Goal: Transaction & Acquisition: Purchase product/service

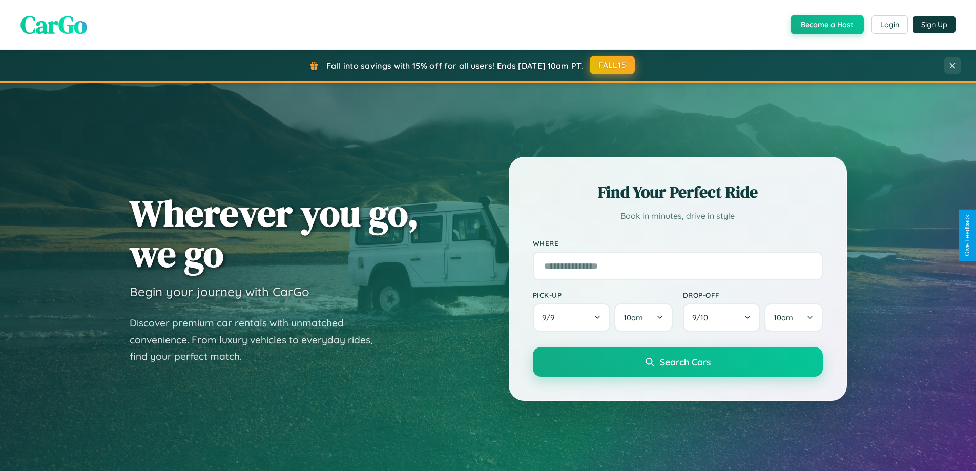
click at [613, 65] on button "FALL15" at bounding box center [612, 65] width 45 height 18
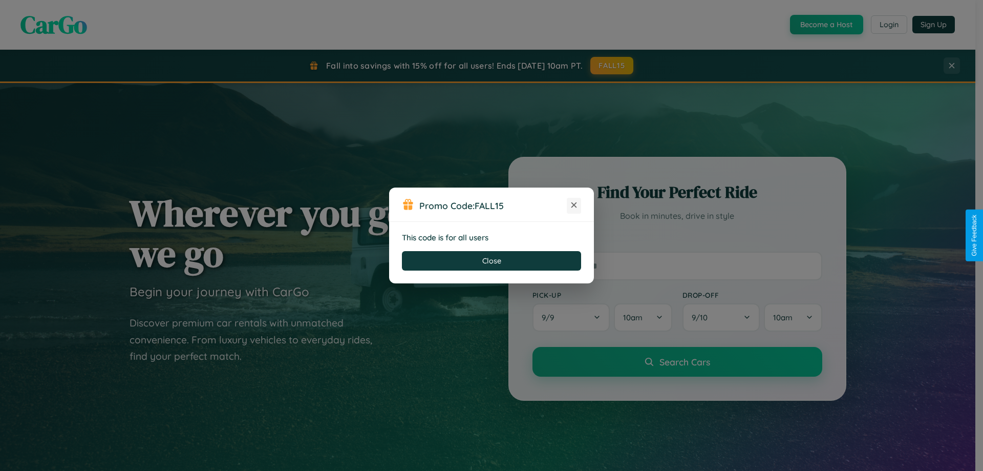
click at [574, 205] on icon at bounding box center [574, 205] width 10 height 10
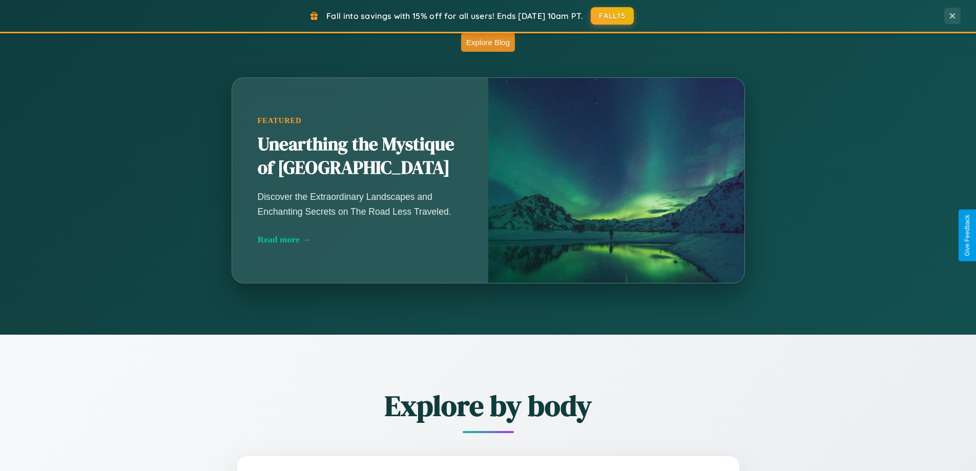
scroll to position [902, 0]
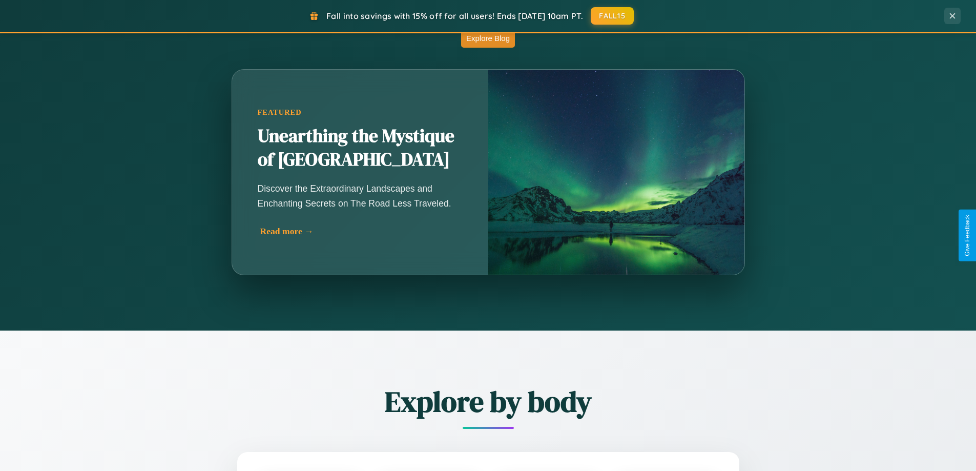
click at [362, 231] on div "Read more →" at bounding box center [362, 231] width 205 height 11
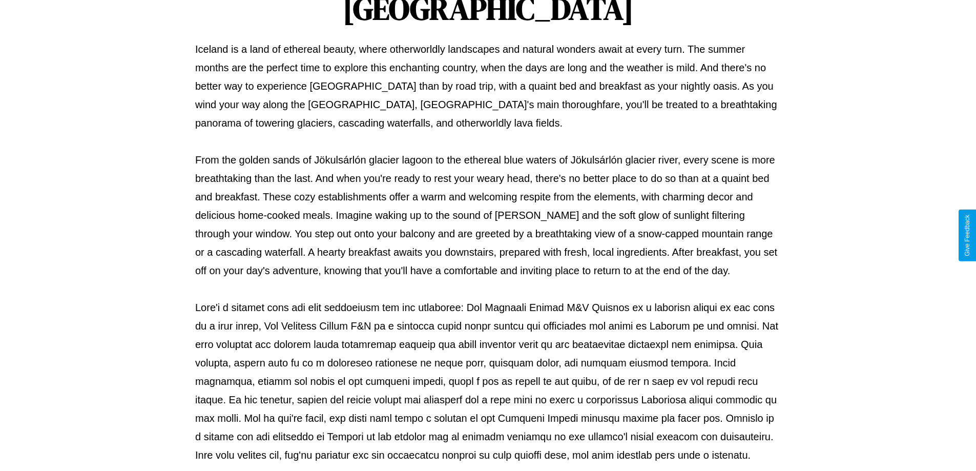
scroll to position [331, 0]
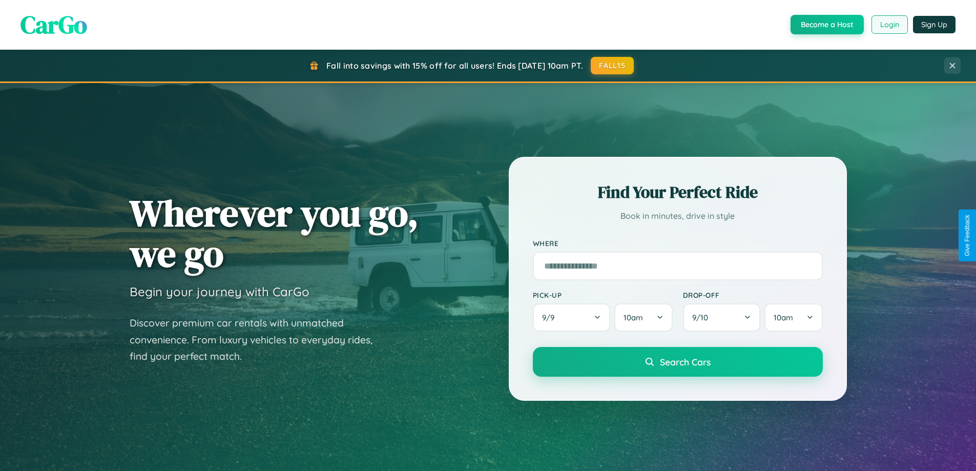
click at [889, 25] on button "Login" at bounding box center [889, 24] width 36 height 18
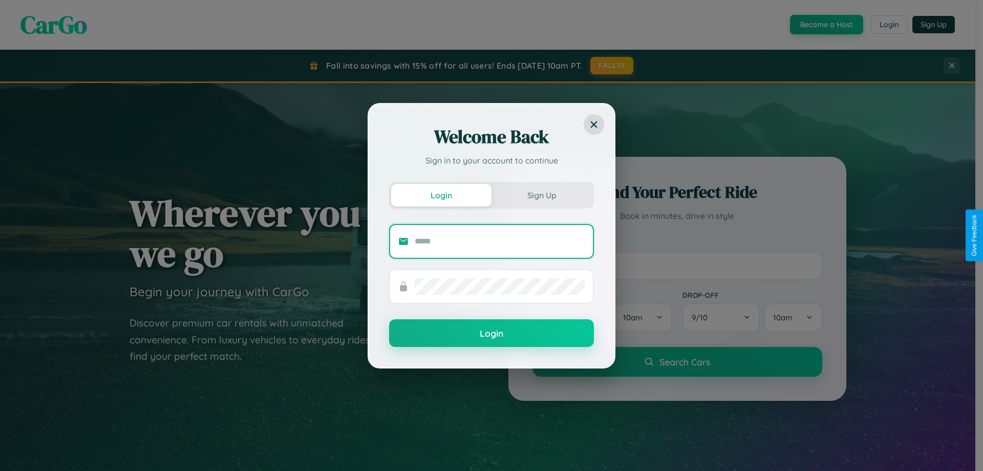
click at [500, 241] on input "text" at bounding box center [500, 241] width 170 height 16
type input "**********"
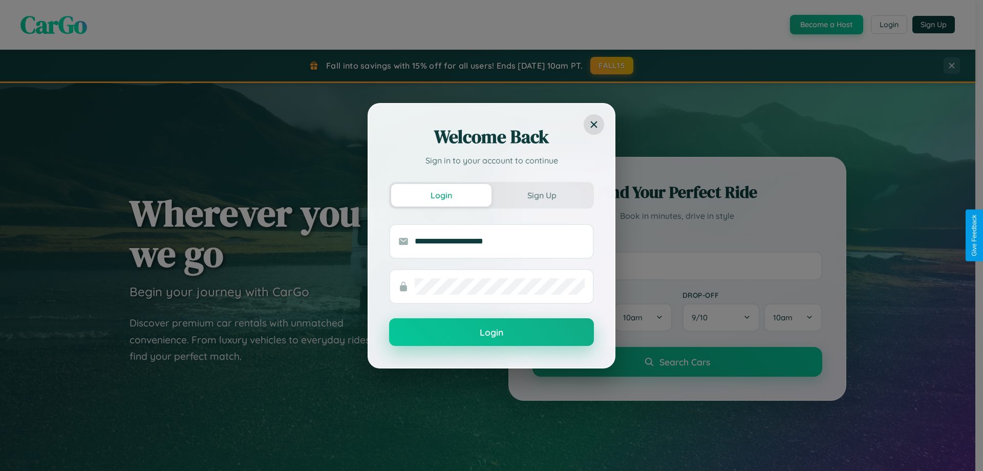
click at [492, 332] on button "Login" at bounding box center [491, 332] width 205 height 28
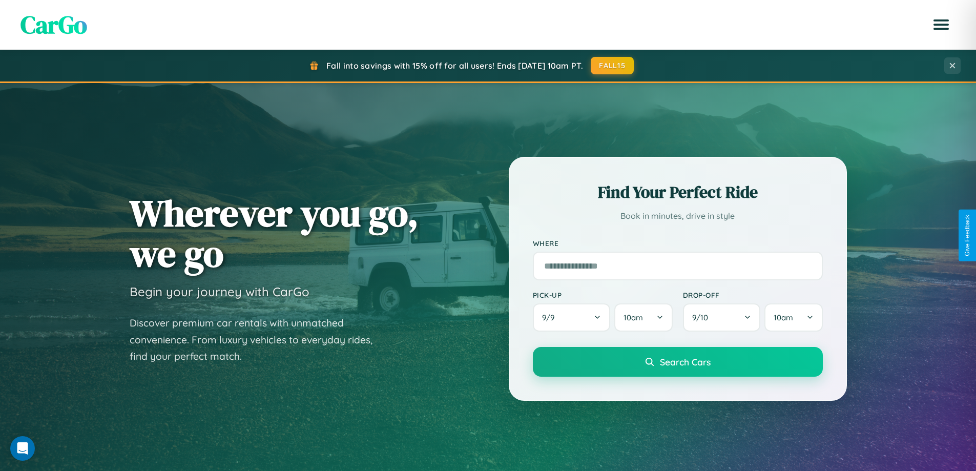
scroll to position [442, 0]
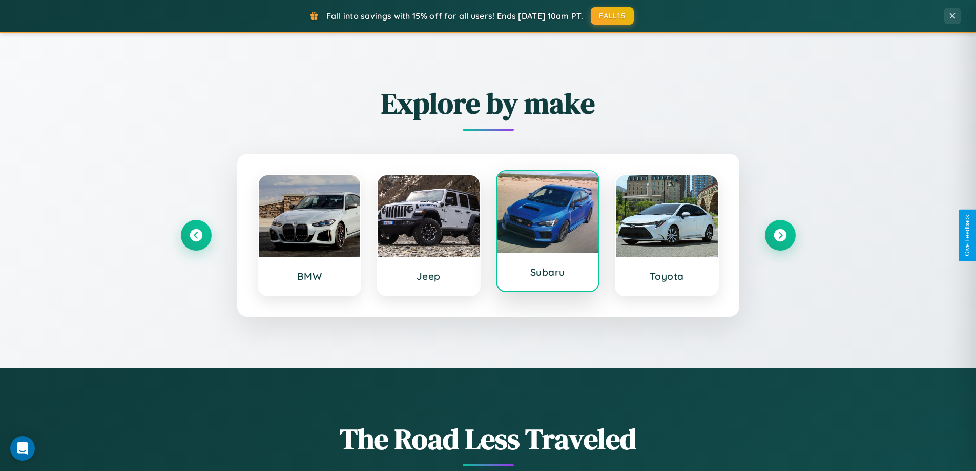
click at [547, 235] on div at bounding box center [548, 212] width 102 height 82
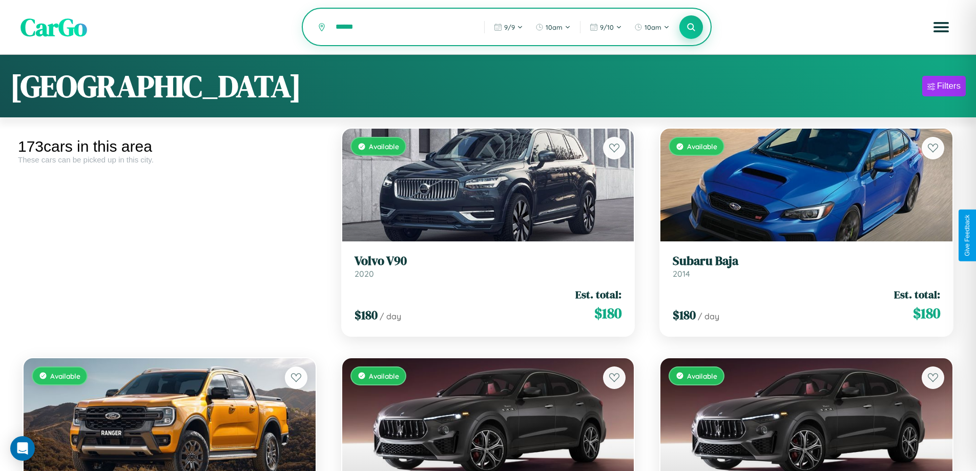
type input "******"
click at [691, 28] on icon at bounding box center [691, 27] width 10 height 10
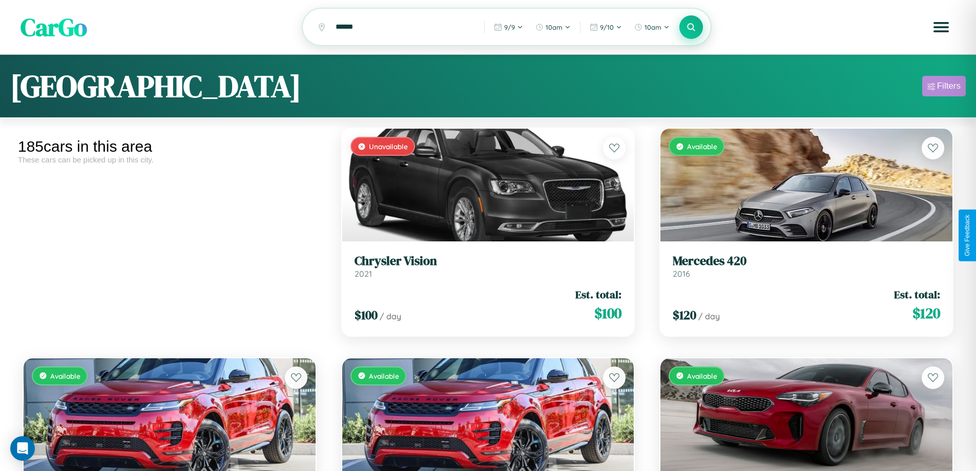
click at [943, 88] on div "Filters" at bounding box center [949, 86] width 24 height 10
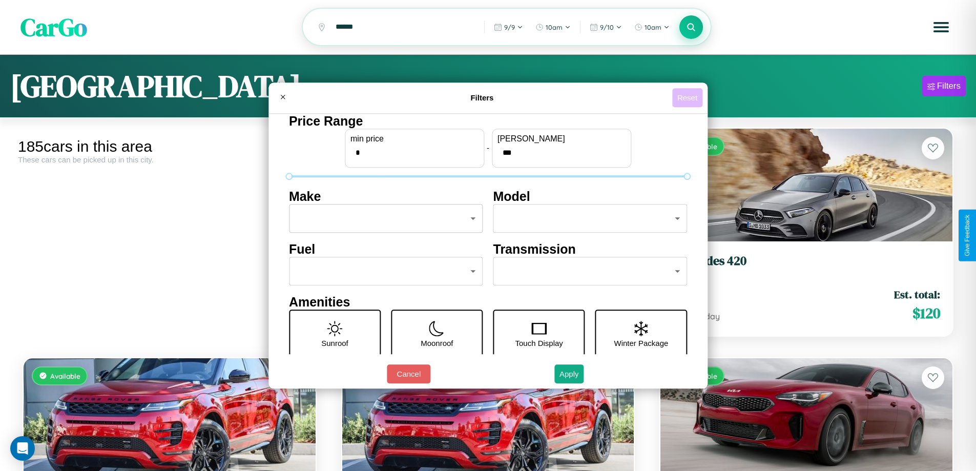
click at [688, 97] on button "Reset" at bounding box center [687, 97] width 30 height 19
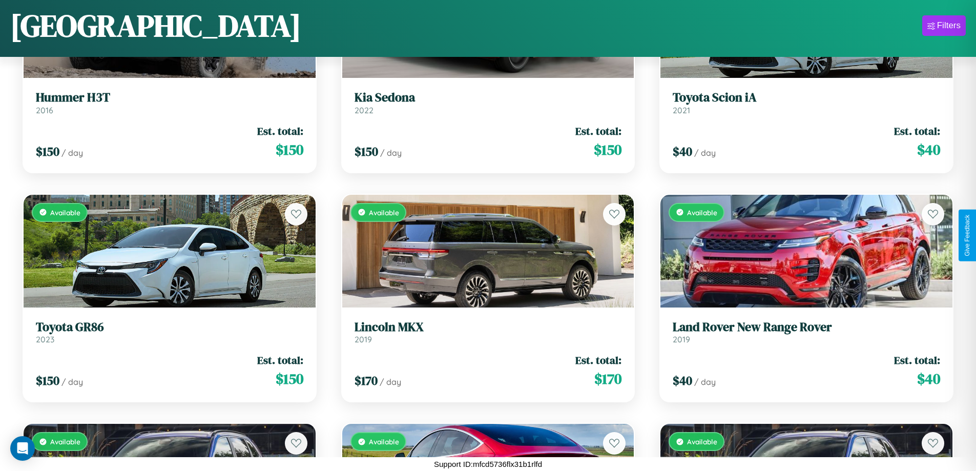
scroll to position [13218, 0]
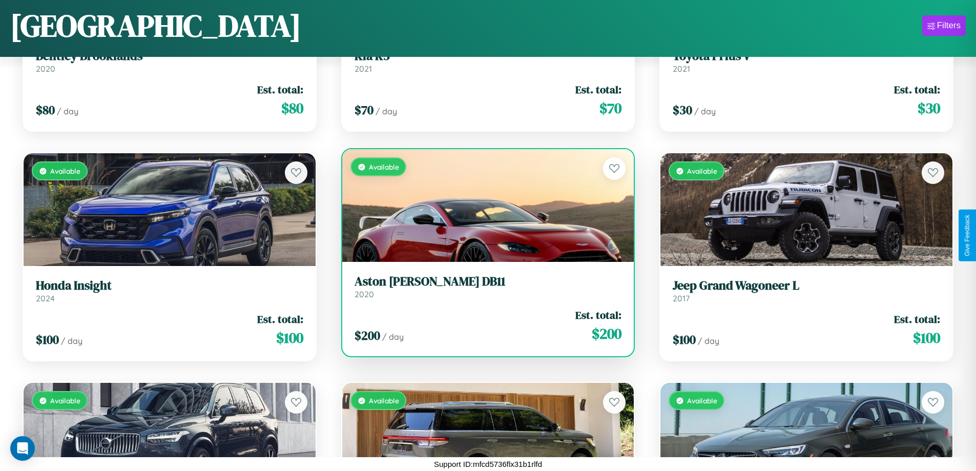
click at [484, 289] on link "Aston Martin DB11 2020" at bounding box center [487, 286] width 267 height 25
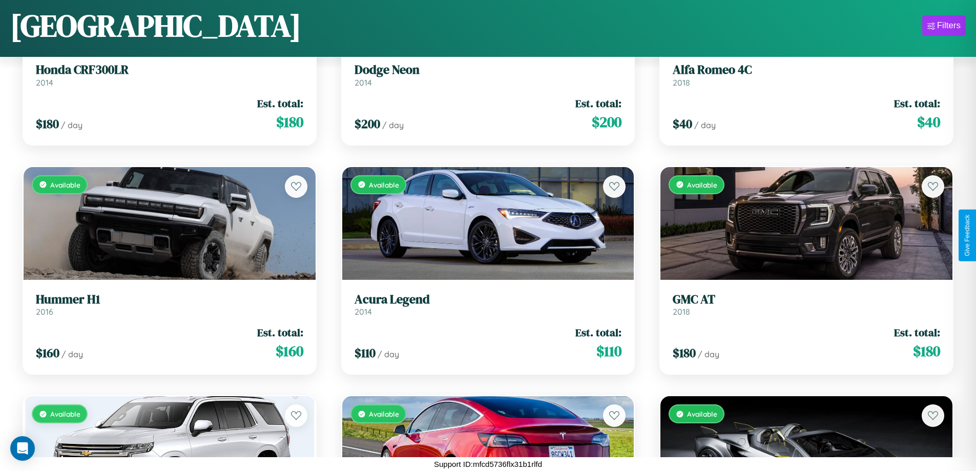
scroll to position [7942, 0]
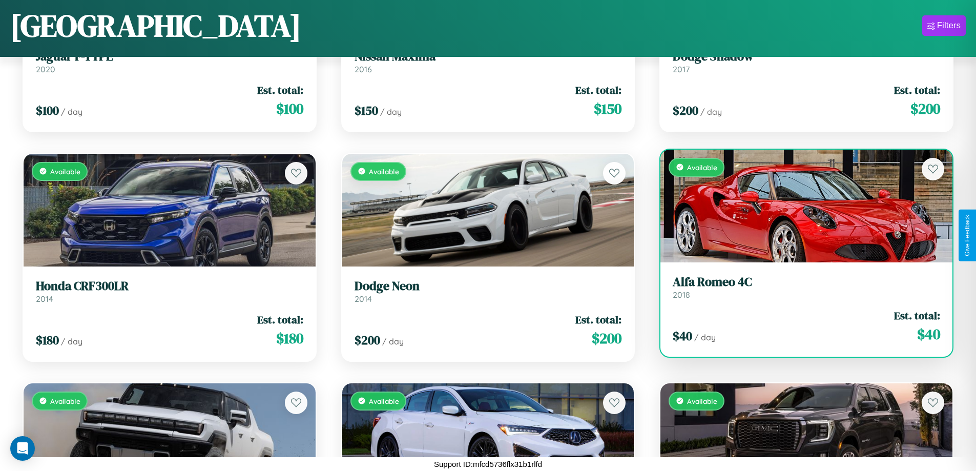
click at [800, 287] on h3 "Alfa Romeo 4C" at bounding box center [806, 282] width 267 height 15
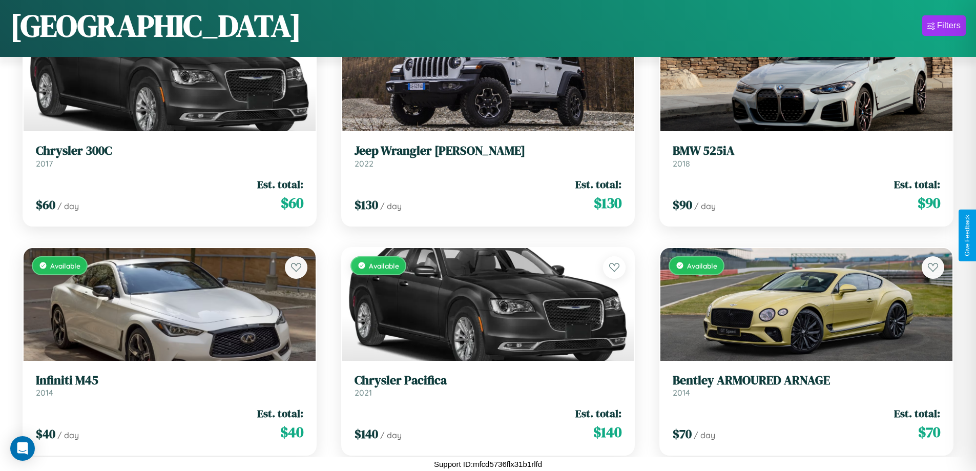
scroll to position [13447, 0]
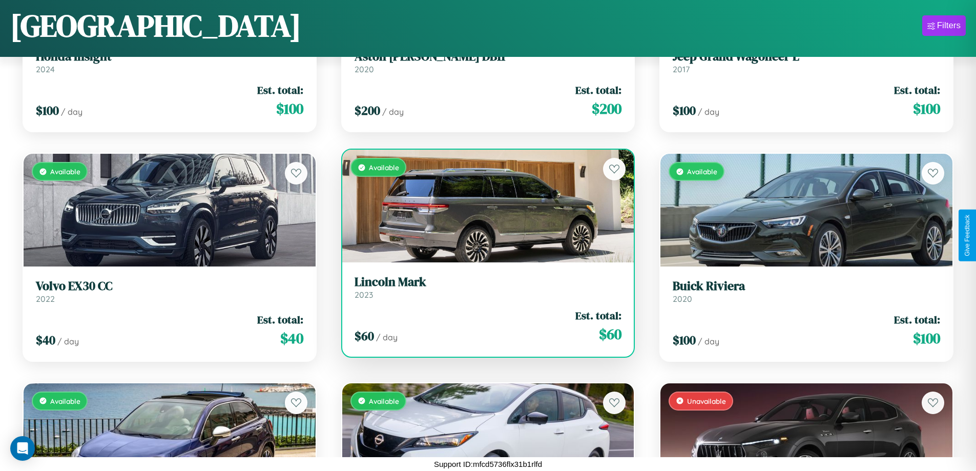
click at [484, 287] on h3 "Lincoln Mark" at bounding box center [487, 282] width 267 height 15
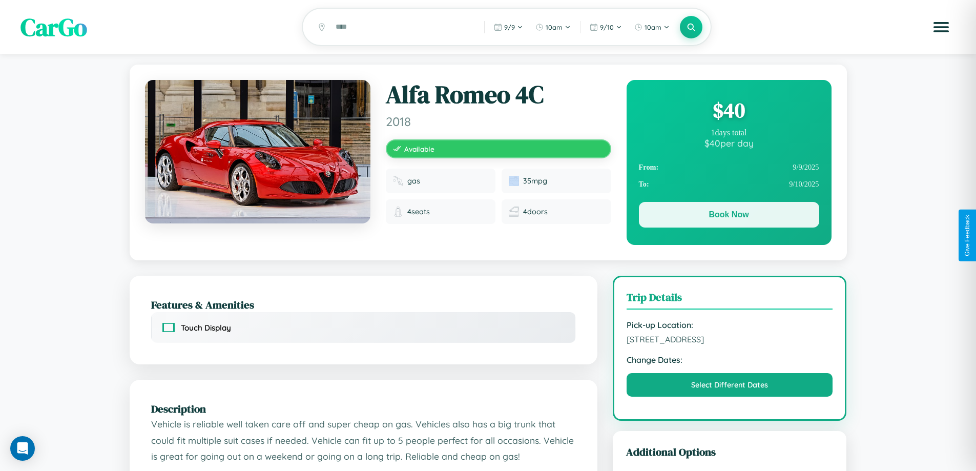
click at [728, 216] on button "Book Now" at bounding box center [729, 215] width 180 height 26
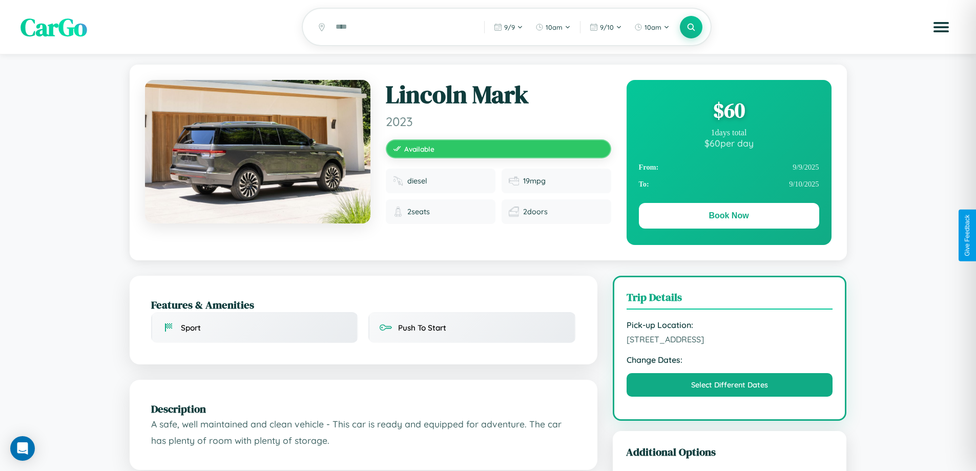
scroll to position [120, 0]
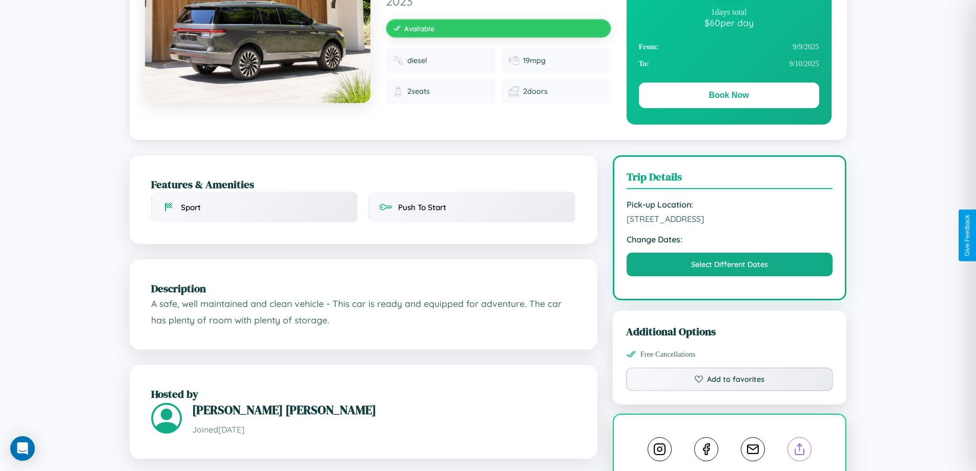
click at [800, 451] on line at bounding box center [800, 447] width 0 height 7
